Goal: Task Accomplishment & Management: Complete application form

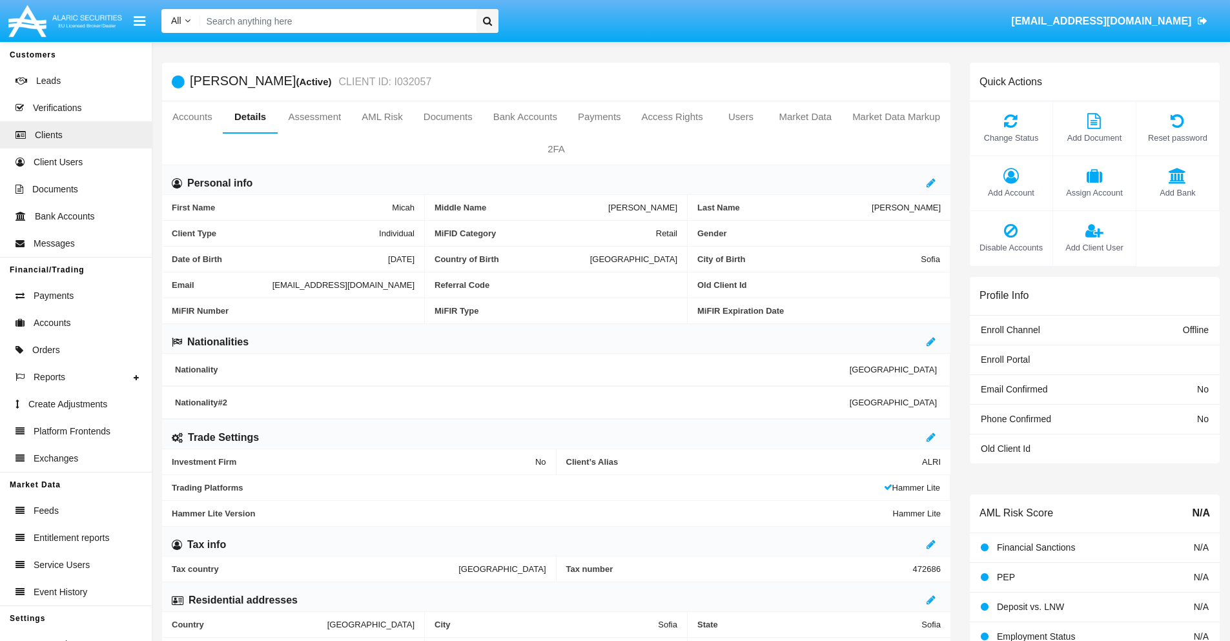
click at [1093, 247] on span "Add Client User" at bounding box center [1094, 247] width 70 height 12
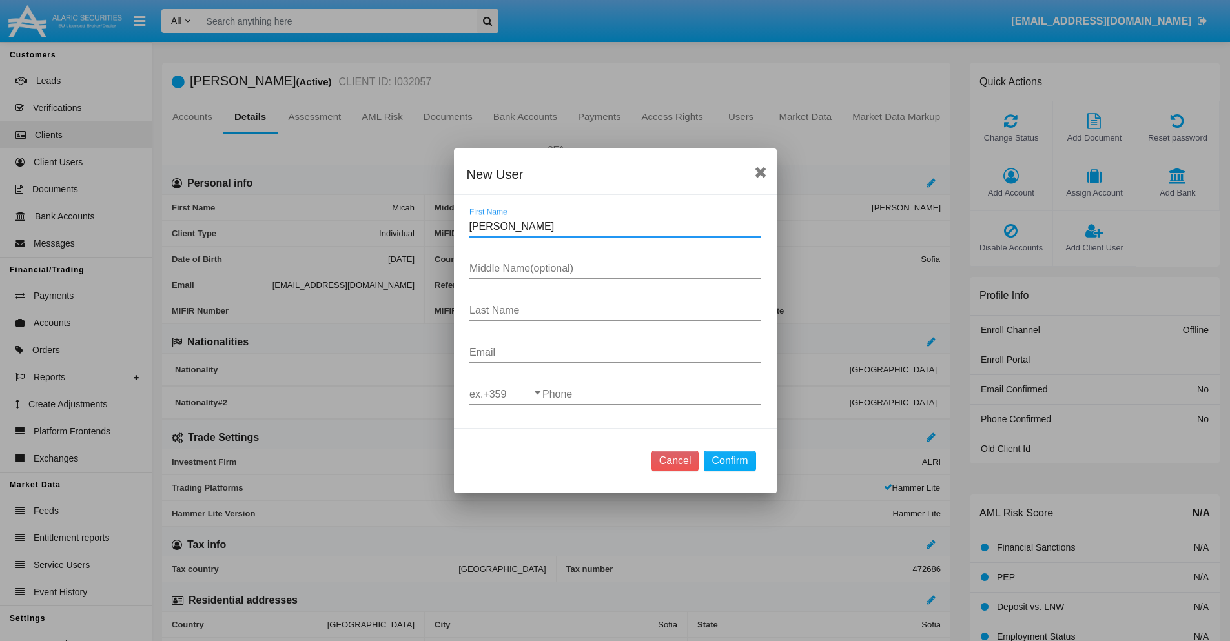
type input "Candance"
type input "Randell"
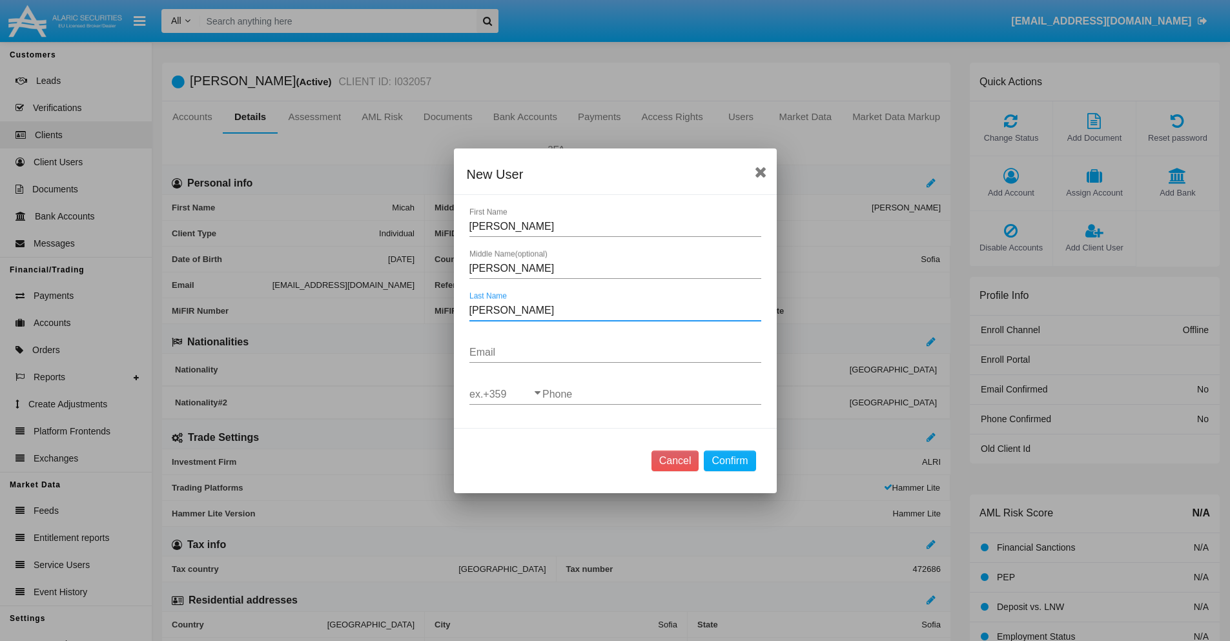
type input "Goodwin"
type input "ndyi7@8iw6.5f.tw"
click at [505, 394] on input "ex.+359" at bounding box center [505, 395] width 73 height 12
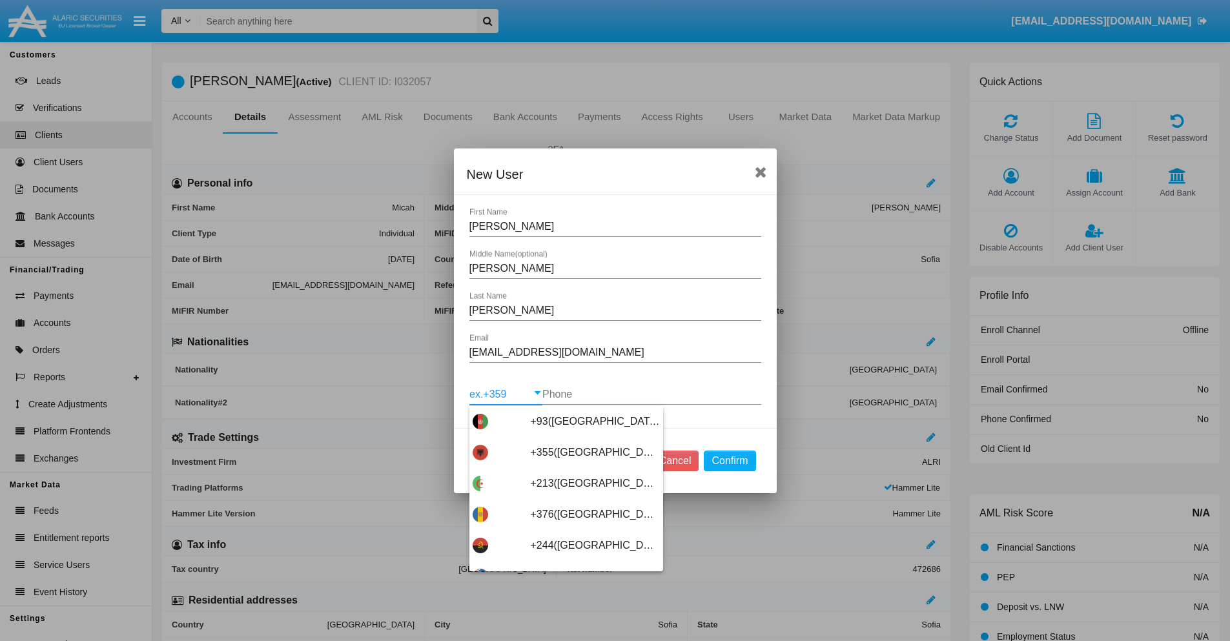
scroll to position [6868, 0]
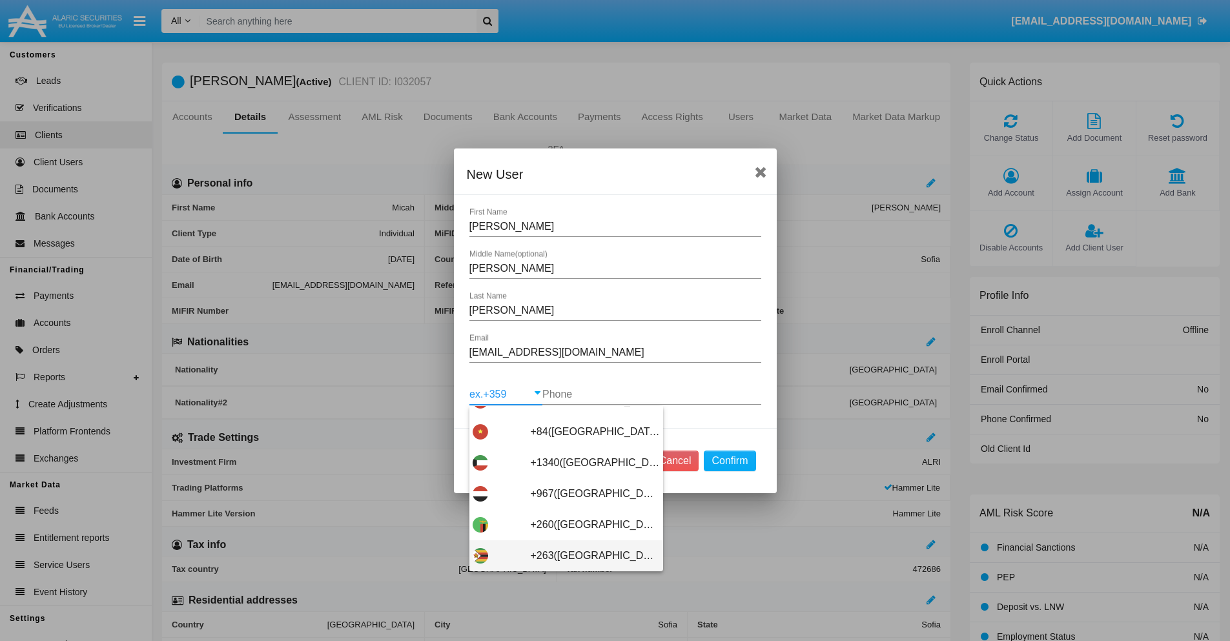
click at [561, 555] on span "+263(Zimbabwe)" at bounding box center [595, 555] width 129 height 31
type input "+263(Zimbabwe)"
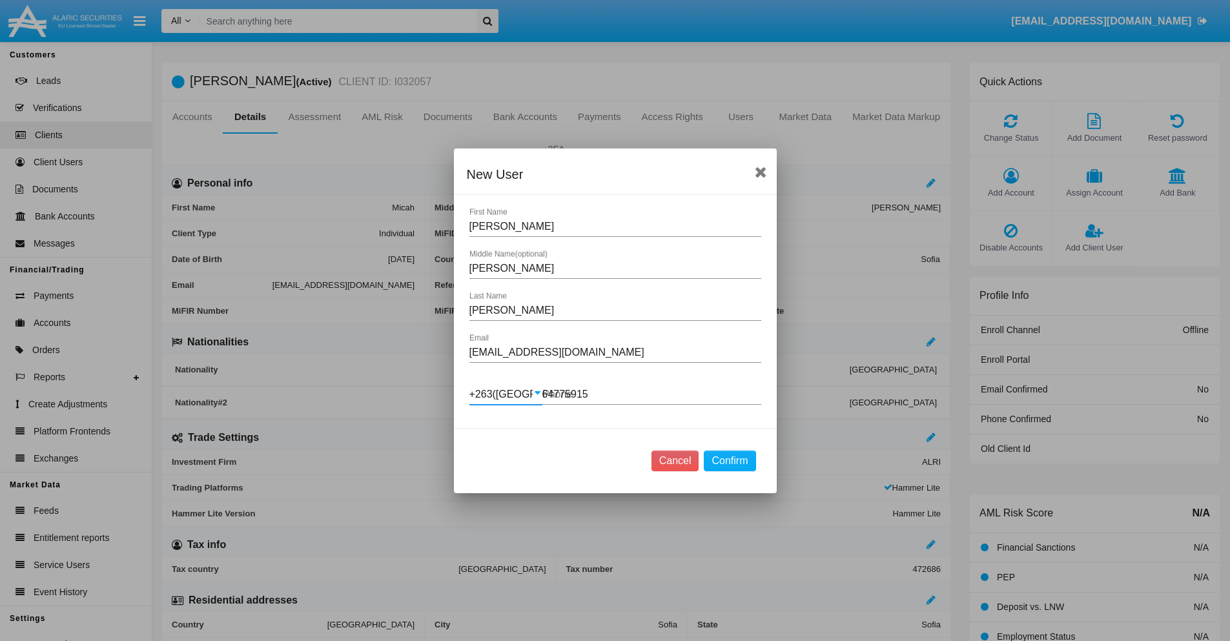
type input "647759156"
click at [729, 460] on button "Confirm" at bounding box center [730, 461] width 52 height 21
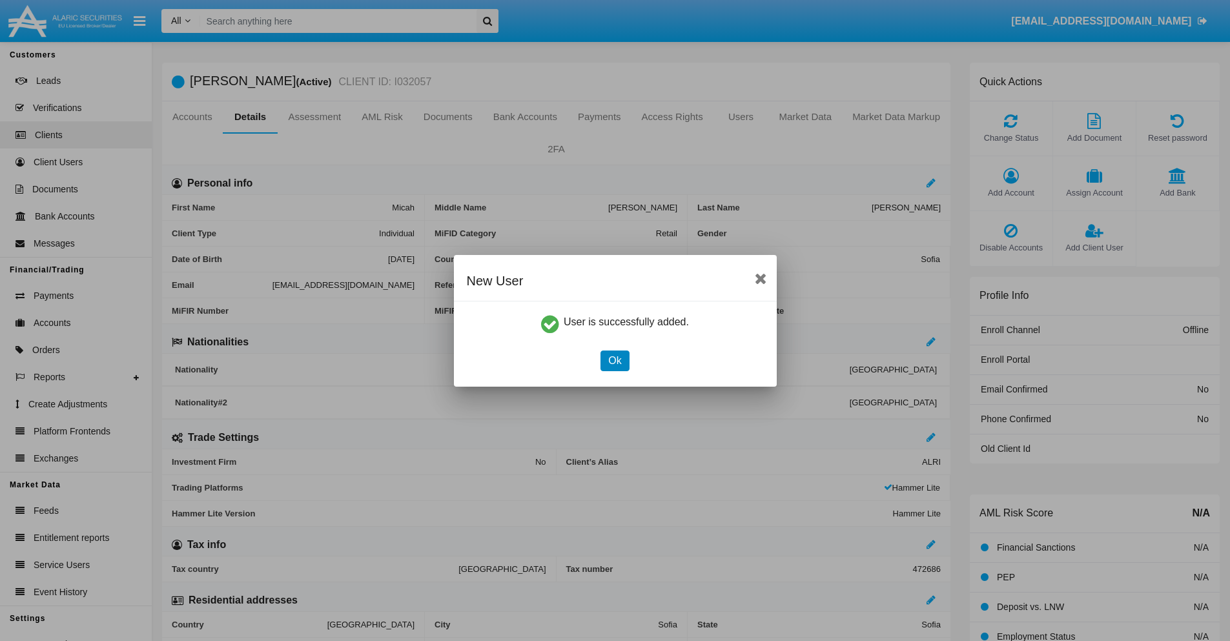
click at [614, 360] on button "Ok" at bounding box center [614, 360] width 28 height 21
